Goal: Transaction & Acquisition: Purchase product/service

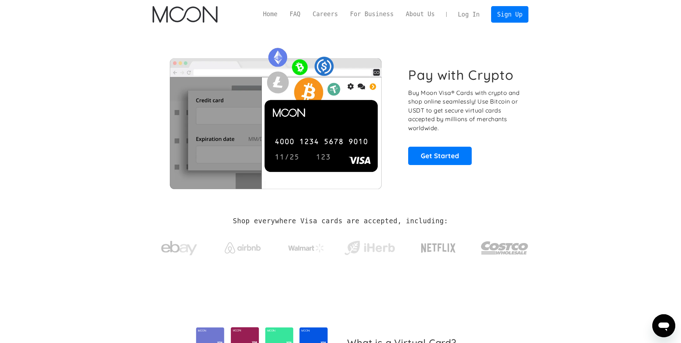
click at [468, 11] on link "Log In" at bounding box center [469, 14] width 34 height 16
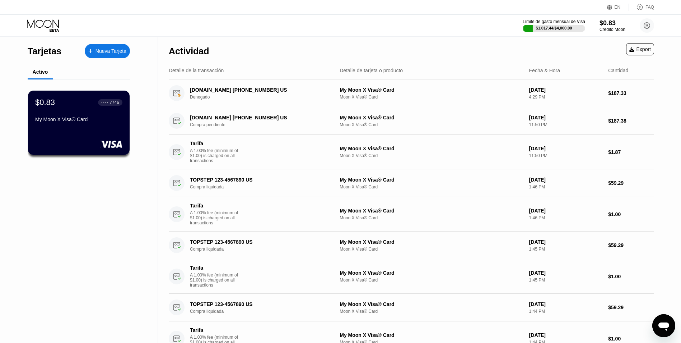
click at [88, 129] on div "$0.83 ● ● ● ● 7746 My Moon X Visa® Card" at bounding box center [79, 122] width 102 height 64
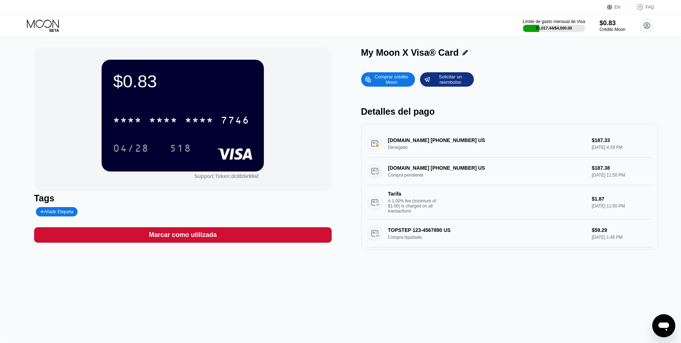
click at [382, 78] on div "Comprar crédito Moon" at bounding box center [391, 79] width 39 height 11
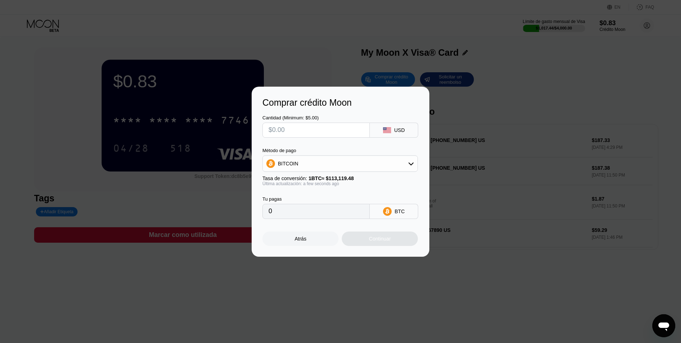
click at [320, 125] on input "text" at bounding box center [316, 130] width 95 height 14
type input "$4"
type input "0.00003537"
type input "$400"
type input "0.00353609"
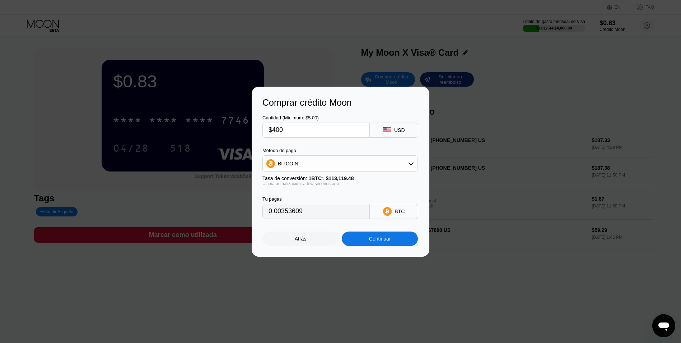
type input "$400"
click at [294, 157] on div "BITCOIN" at bounding box center [340, 163] width 155 height 14
click at [295, 199] on span "USDT on TRON" at bounding box center [298, 199] width 36 height 6
type input "404.04"
click at [384, 245] on div "Continuar" at bounding box center [380, 238] width 76 height 14
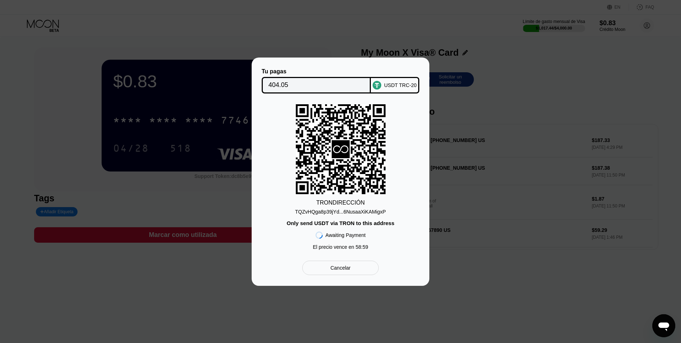
click at [334, 208] on div "TQZvHQga8p39jYd...6NusaaXiKAMigxP" at bounding box center [340, 210] width 91 height 9
